Goal: Task Accomplishment & Management: Use online tool/utility

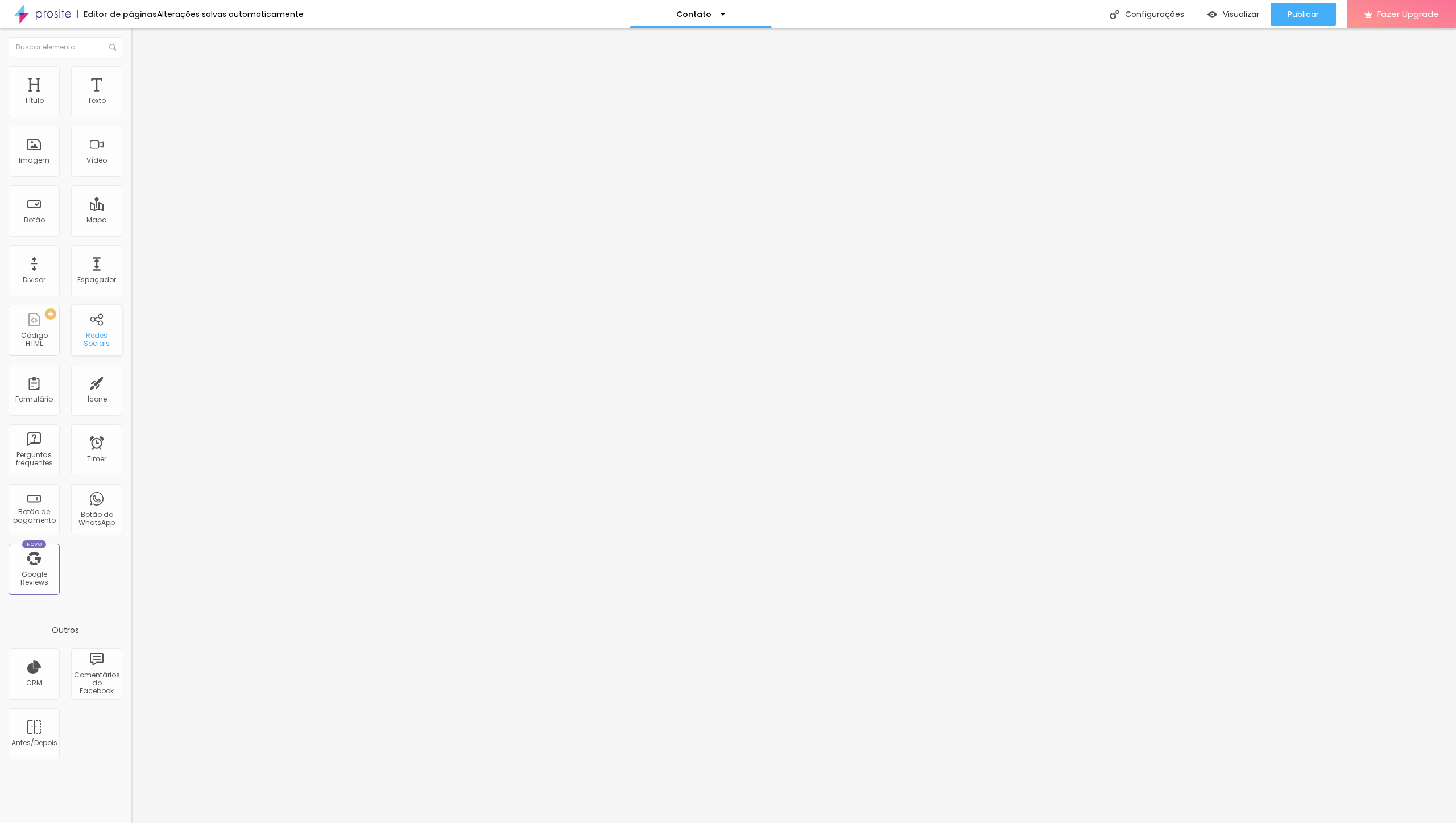
click at [103, 334] on div "Redes Sociais" at bounding box center [96, 340] width 45 height 16
click at [82, 48] on input "text" at bounding box center [65, 47] width 114 height 21
click at [56, 50] on input "text" at bounding box center [65, 47] width 114 height 21
type input "o"
type input "insta"
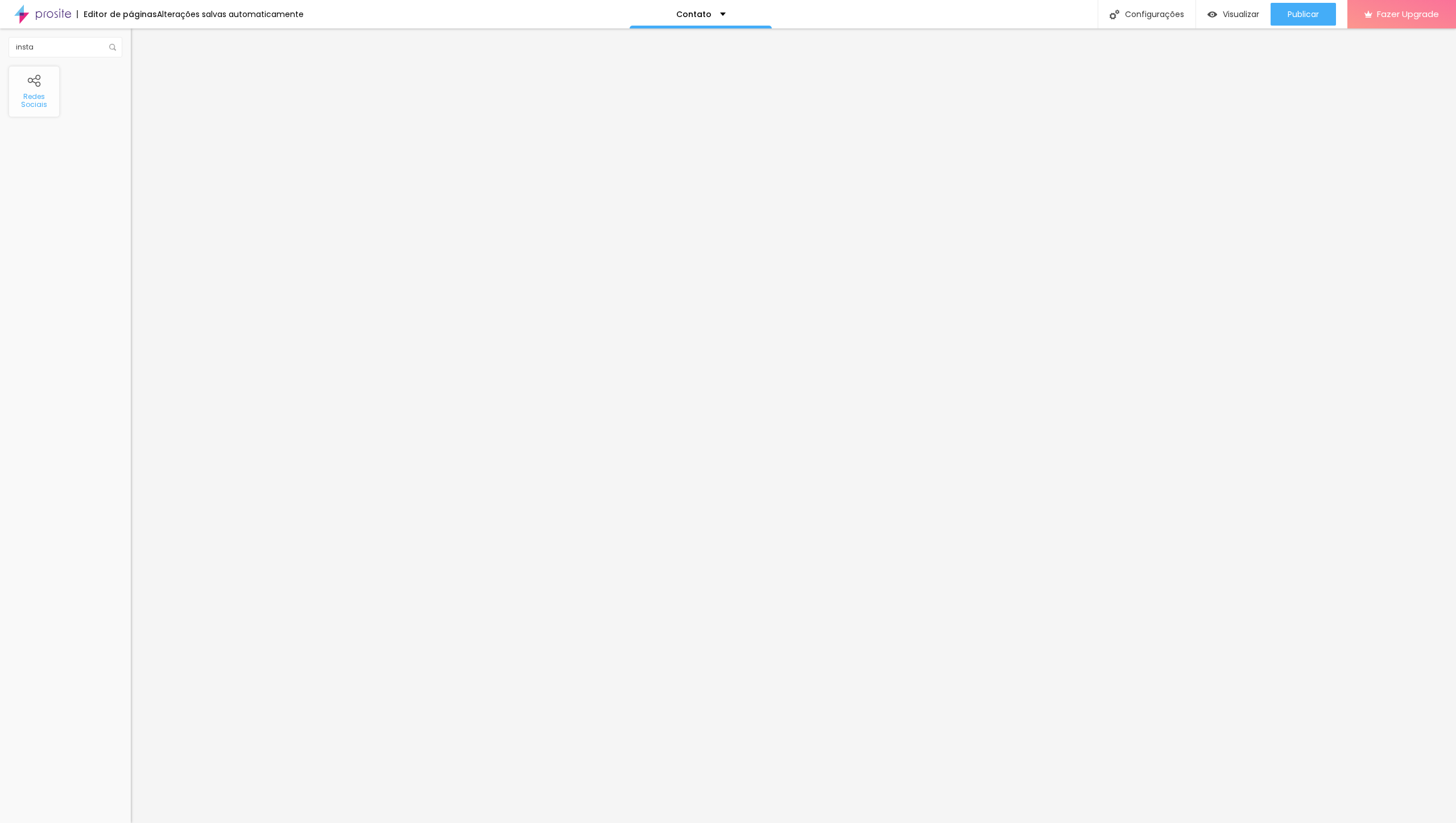
click at [38, 108] on div "Redes Sociais" at bounding box center [33, 101] width 45 height 16
click at [131, 461] on img at bounding box center [135, 465] width 8 height 8
click at [131, 452] on img at bounding box center [135, 456] width 8 height 8
click at [131, 108] on div "Instagram Rede social Instagram Endereço URL https:// Abrir em uma nova aba" at bounding box center [196, 261] width 131 height 345
click at [131, 109] on div "Instagram Rede social Instagram Endereço URL https:// Abrir em uma nova aba" at bounding box center [196, 261] width 131 height 345
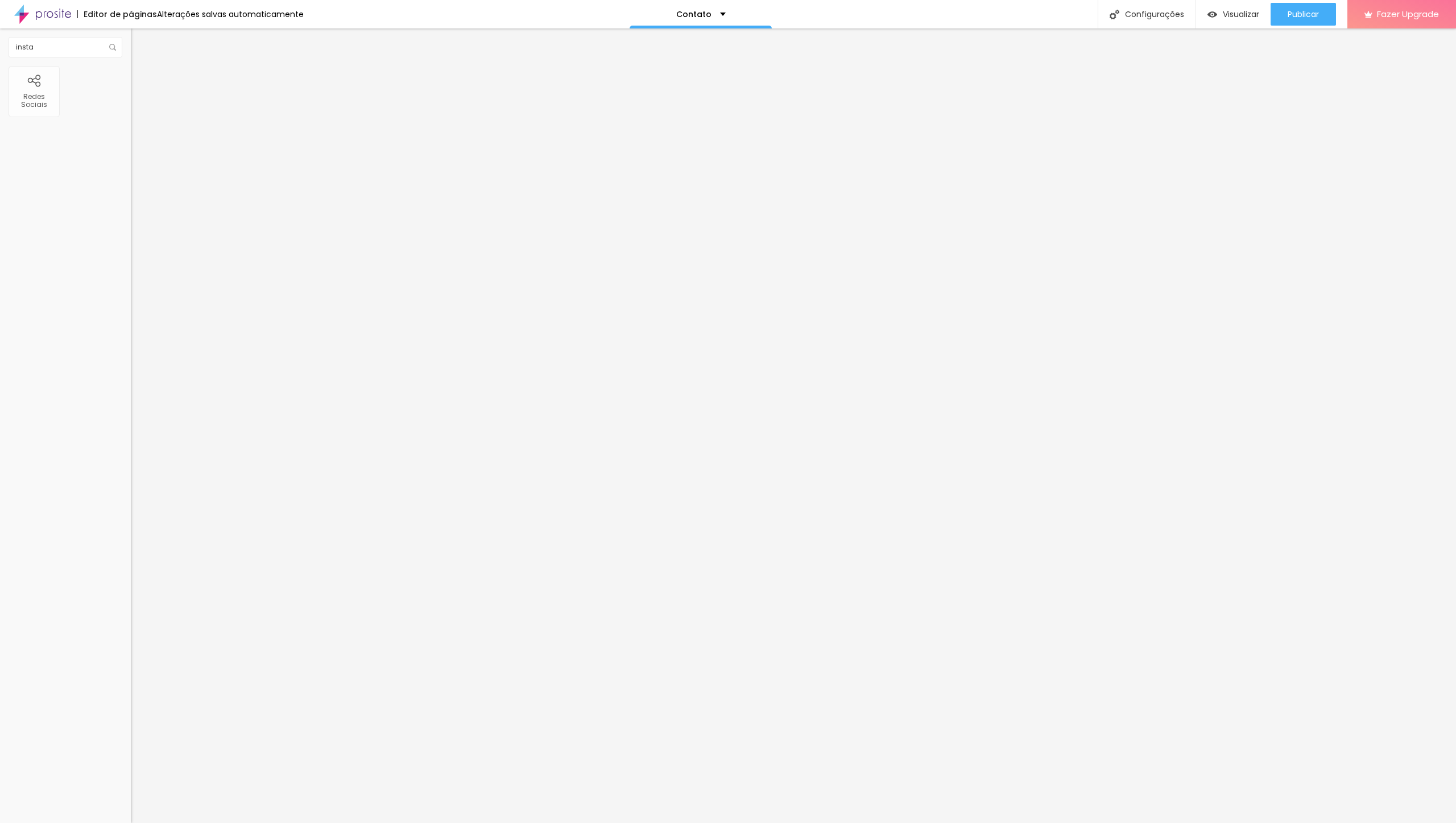
click at [131, 230] on div "Instagram" at bounding box center [196, 233] width 131 height 7
click at [137, 249] on div "Instagram" at bounding box center [196, 311] width 118 height 126
click at [131, 425] on button "+ Adicionar Icone" at bounding box center [166, 430] width 71 height 11
click at [141, 79] on span "Estilo" at bounding box center [150, 73] width 18 height 9
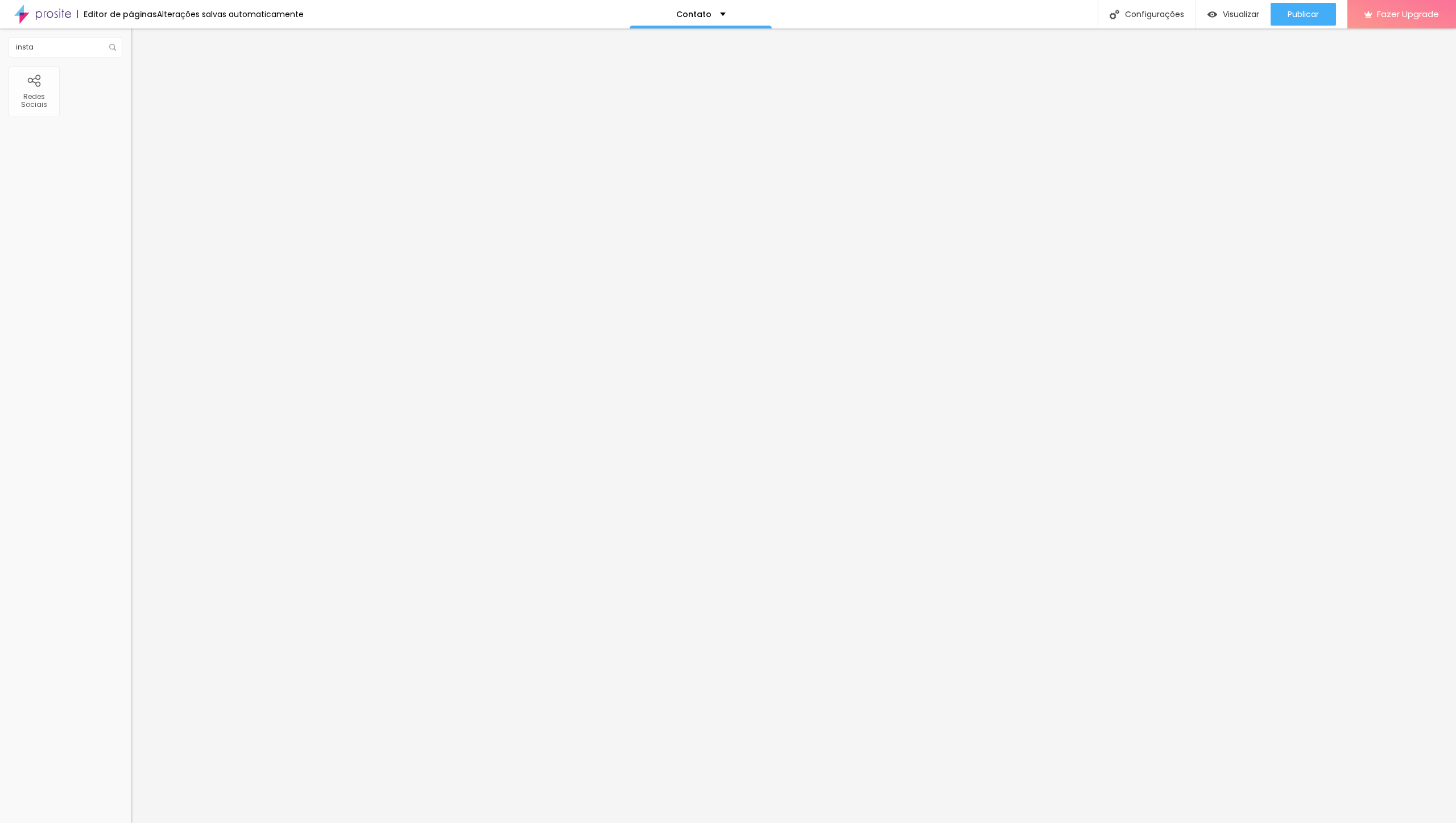
click at [141, 80] on span "Avançado" at bounding box center [160, 84] width 38 height 9
click at [131, 74] on li "Estilo" at bounding box center [196, 72] width 131 height 11
click at [131, 65] on img at bounding box center [136, 60] width 10 height 10
click at [131, 582] on img at bounding box center [135, 586] width 8 height 8
click at [131, 272] on div "Editar Redes Sociais Conteúdo Estilo Avançado Instagram Rede social Instagram E…" at bounding box center [196, 425] width 131 height 795
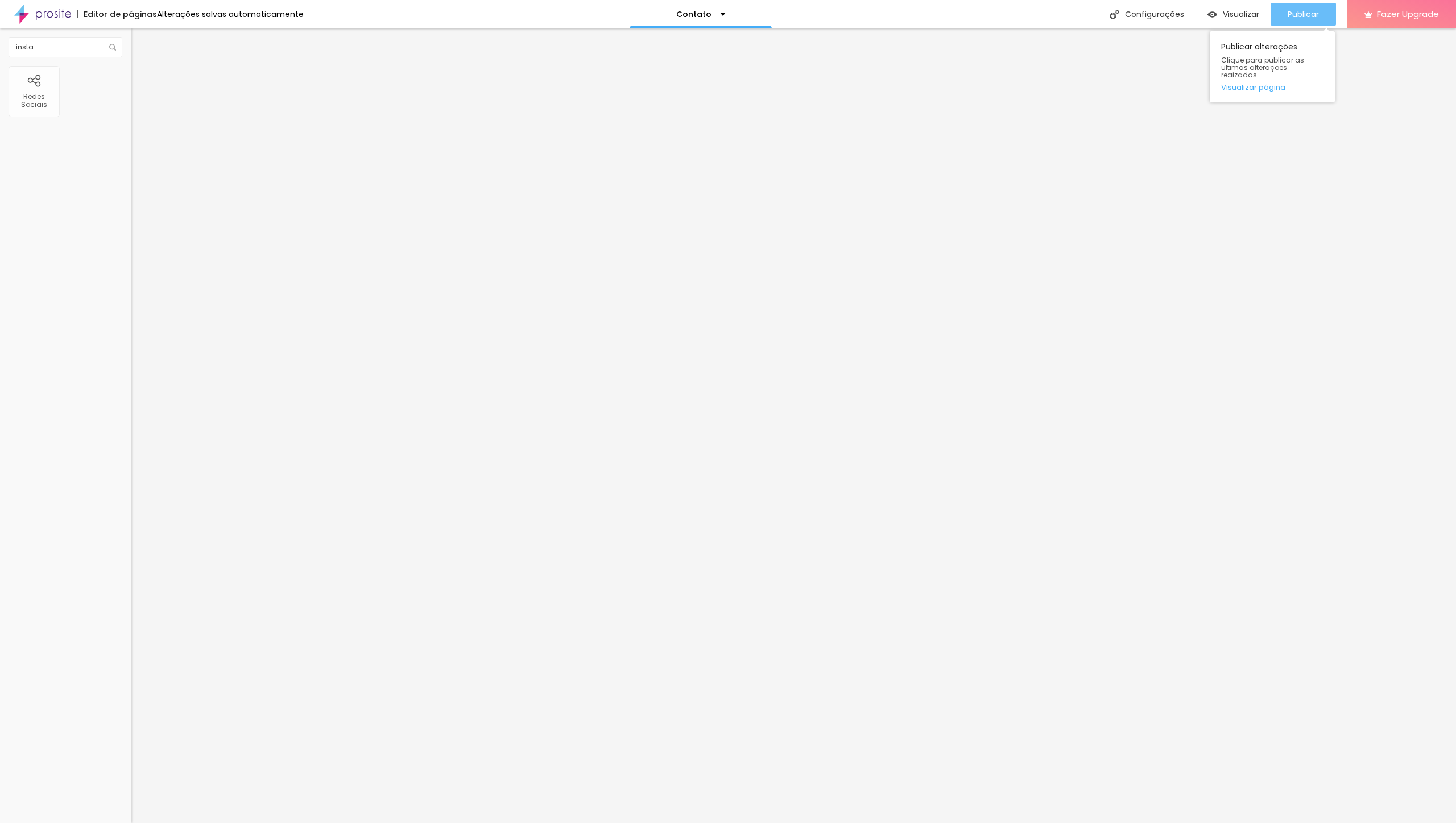
click at [1290, 15] on span "Publicar" at bounding box center [1304, 14] width 31 height 9
click at [1151, 14] on div "Configurações" at bounding box center [1136, 14] width 98 height 28
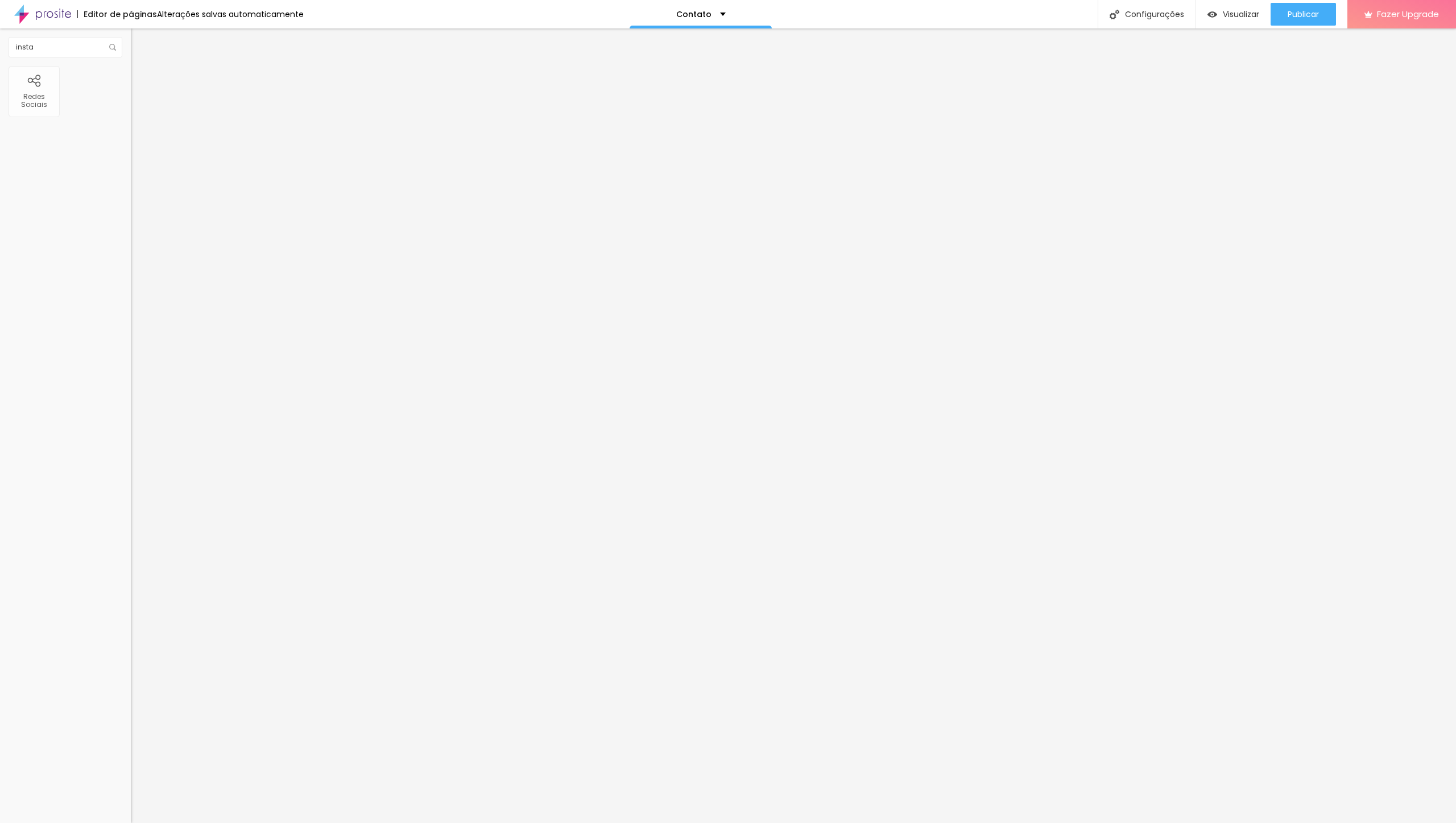
click at [930, 822] on div at bounding box center [728, 835] width 1456 height 10
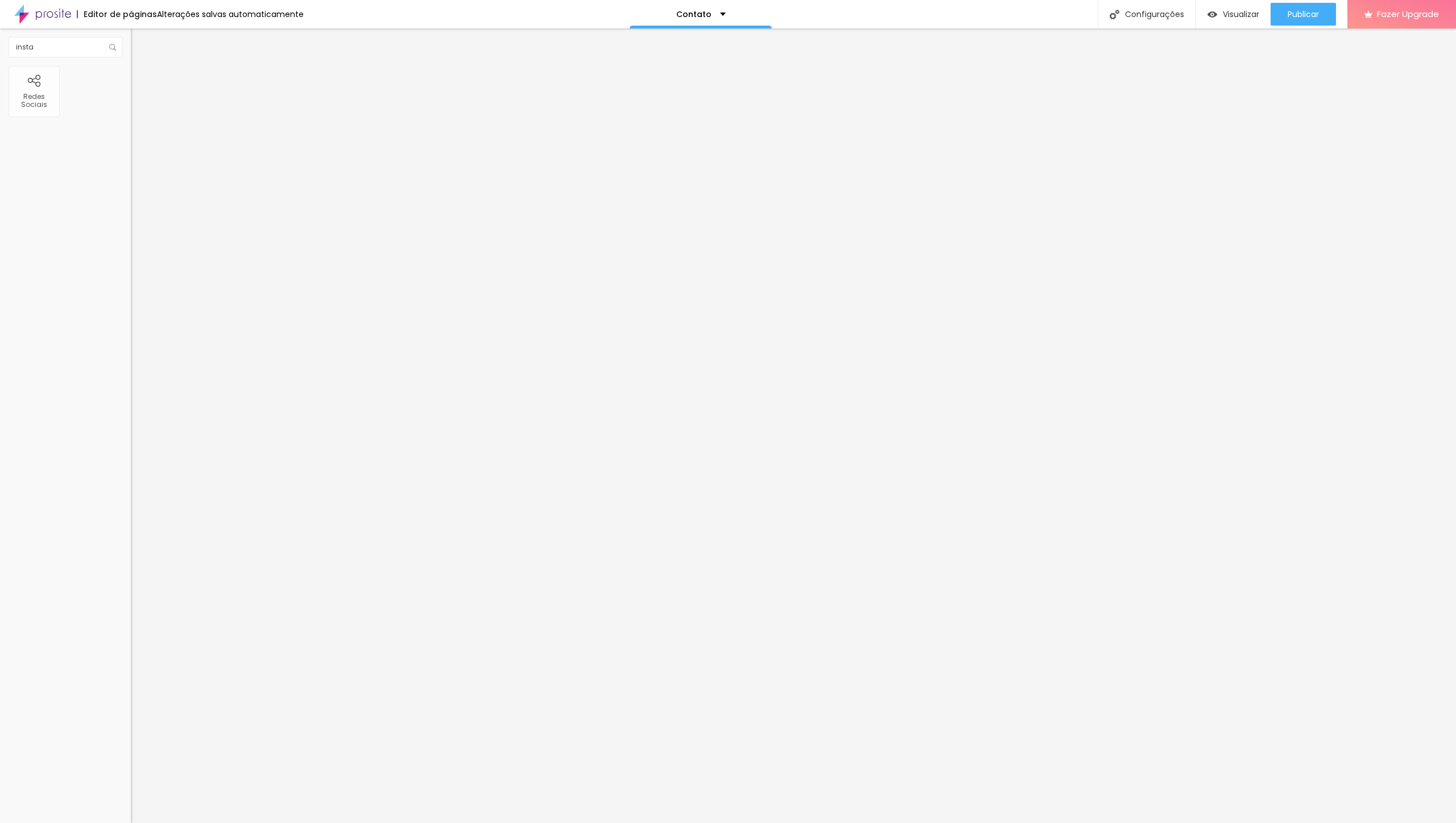
click at [139, 43] on img "button" at bounding box center [143, 42] width 9 height 9
click at [59, 18] on img at bounding box center [43, 14] width 57 height 28
